Goal: Navigation & Orientation: Understand site structure

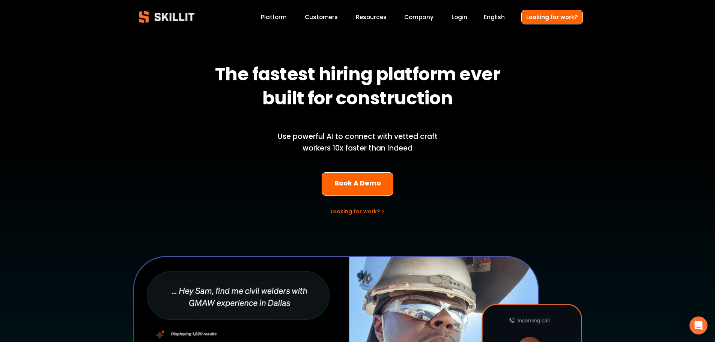
click at [283, 15] on link "Platform" at bounding box center [274, 17] width 26 height 10
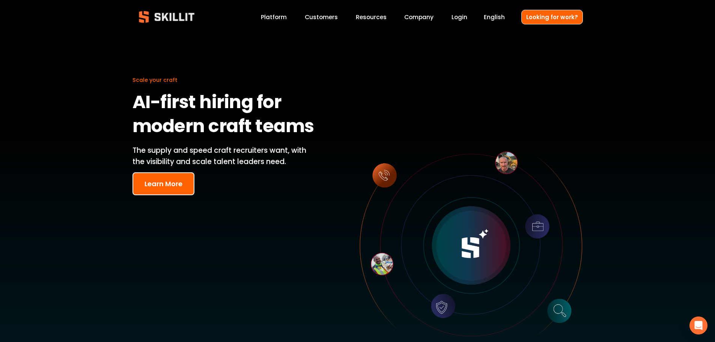
click at [332, 15] on link "Customers" at bounding box center [321, 17] width 33 height 10
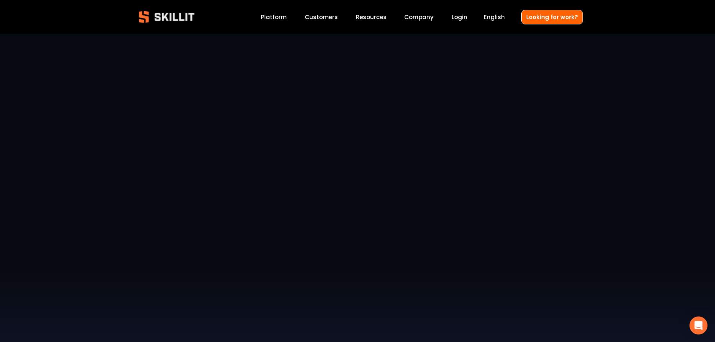
click at [186, 18] on img at bounding box center [166, 17] width 68 height 23
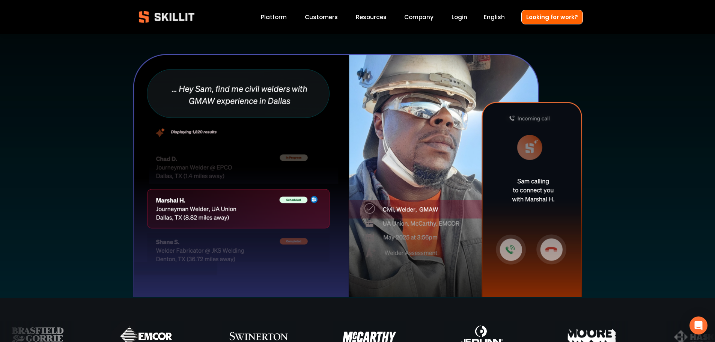
scroll to position [188, 0]
